Goal: Task Accomplishment & Management: Manage account settings

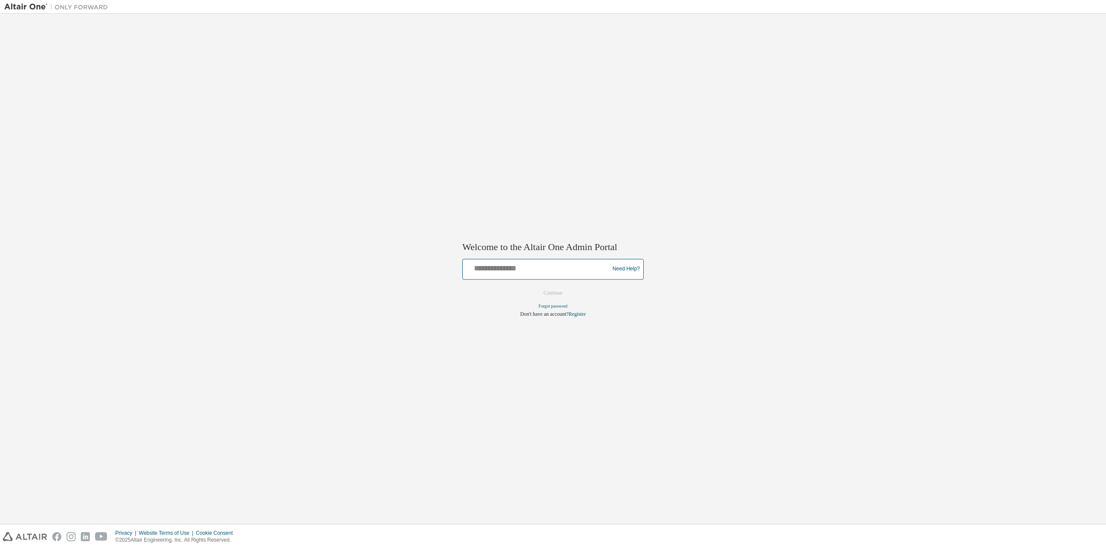
click at [566, 267] on input "text" at bounding box center [537, 267] width 142 height 13
type input "*"
type input "**********"
click at [534, 286] on button "Continue" at bounding box center [552, 292] width 37 height 13
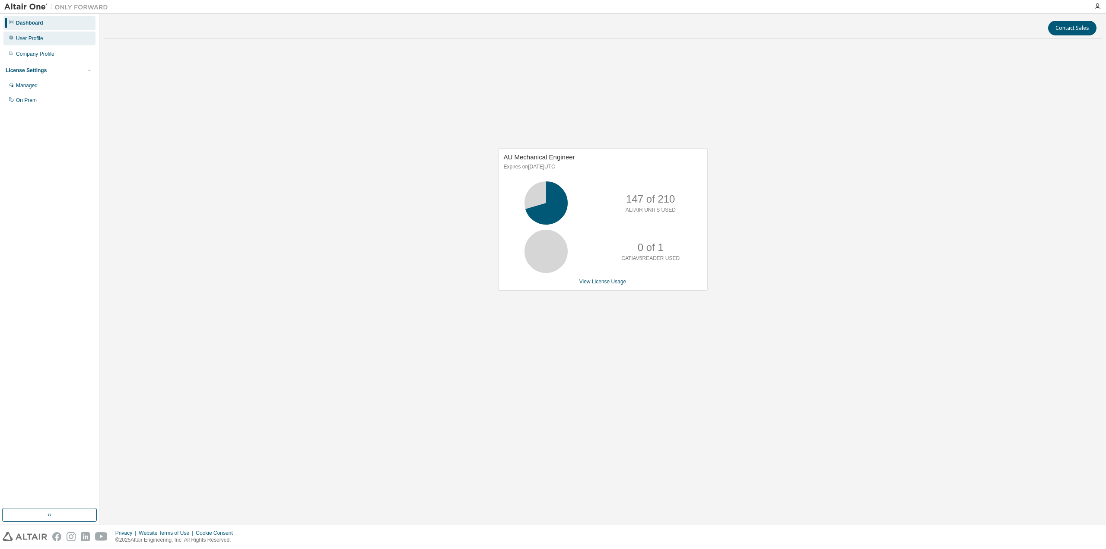
click at [58, 39] on div "User Profile" at bounding box center [49, 39] width 92 height 14
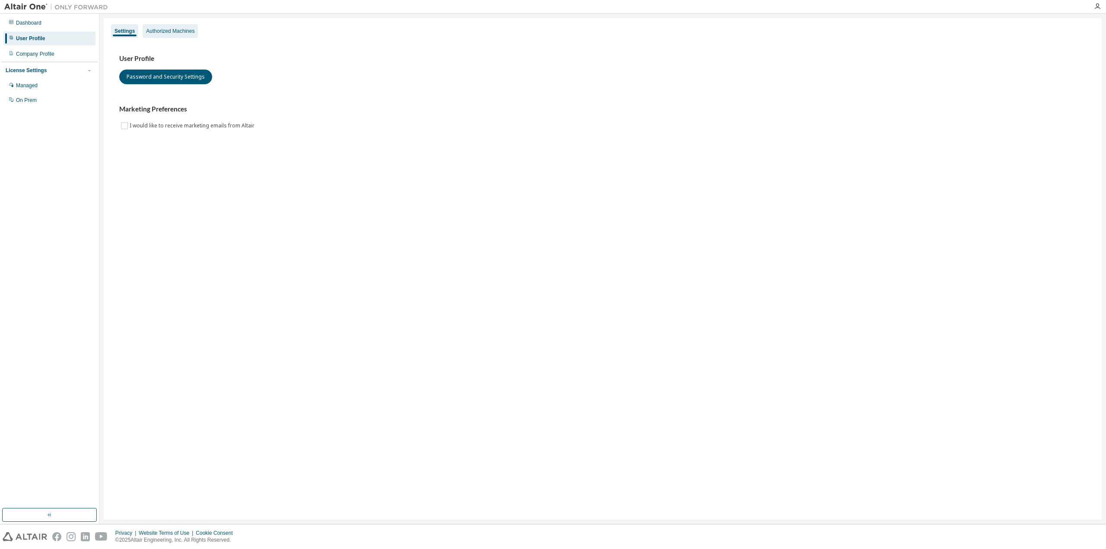
click at [168, 35] on div "Authorized Machines" at bounding box center [170, 31] width 55 height 14
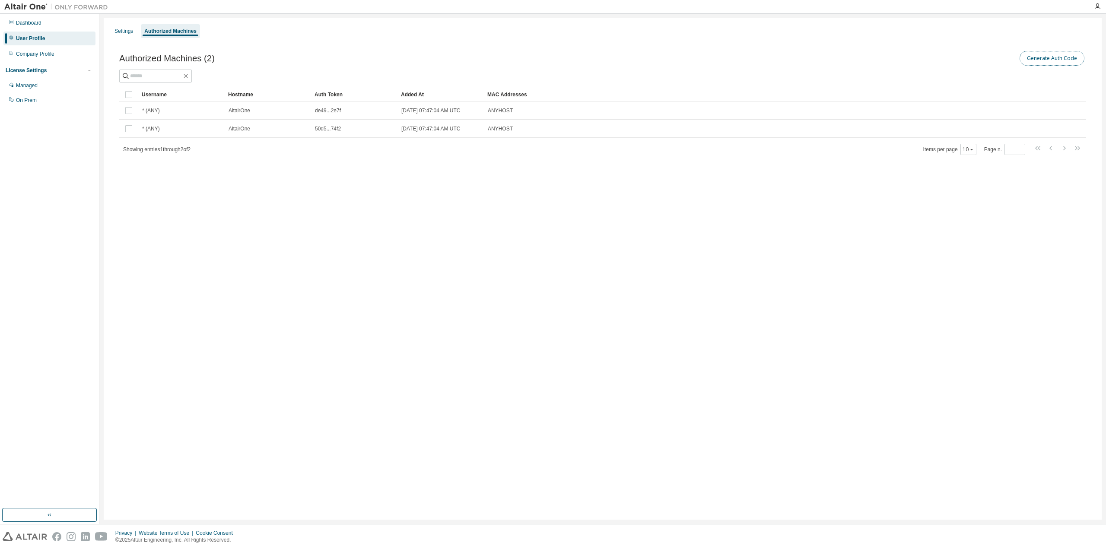
click at [1065, 60] on button "Generate Auth Code" at bounding box center [1051, 58] width 65 height 15
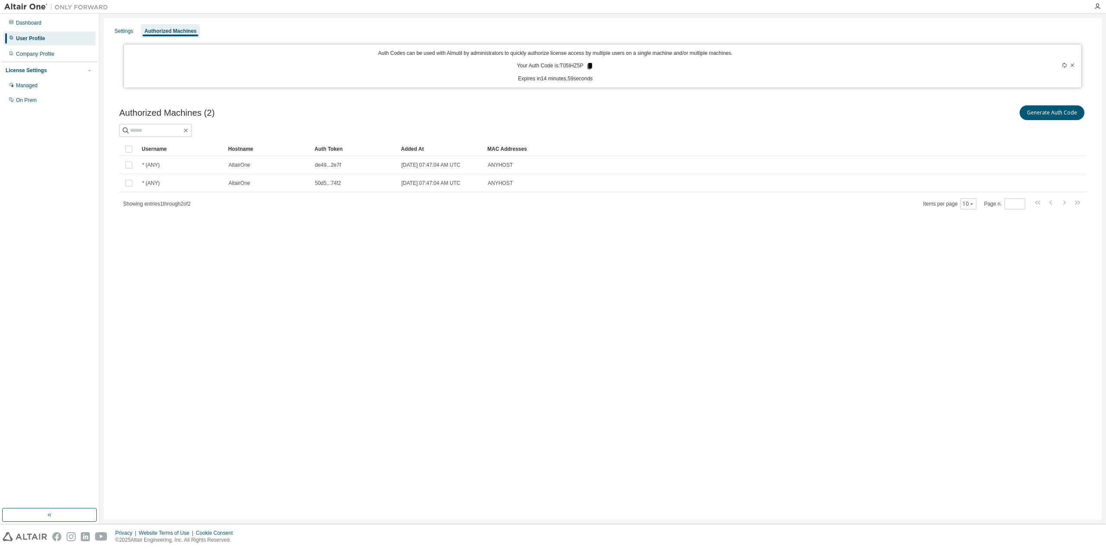
click at [590, 66] on icon at bounding box center [589, 66] width 5 height 6
click at [759, 375] on div "Settings Authorized Machines Auth Codes can be used with Almutil by administrat…" at bounding box center [603, 269] width 998 height 502
